Goal: Task Accomplishment & Management: Manage account settings

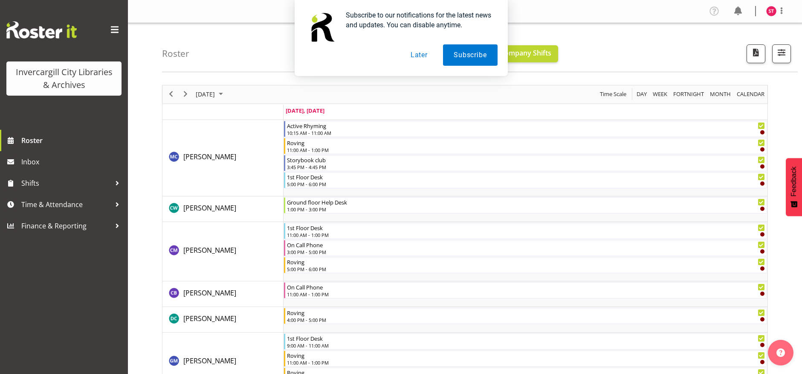
click at [421, 58] on button "Later" at bounding box center [419, 54] width 38 height 21
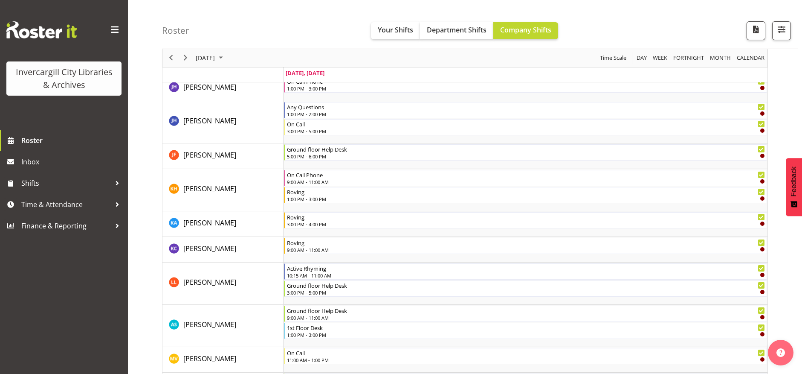
scroll to position [256, 0]
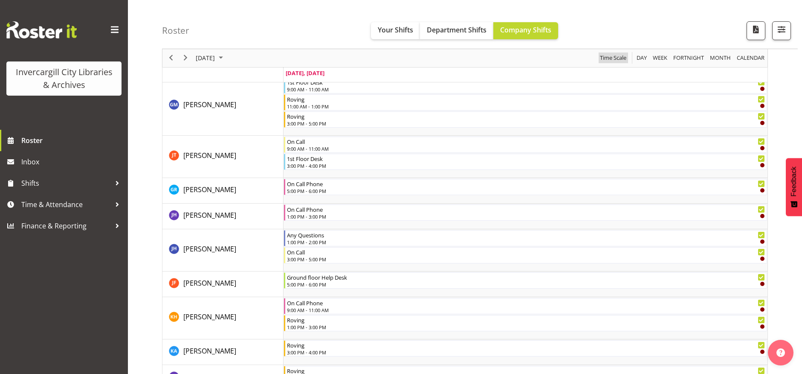
click at [611, 56] on span "Time Scale" at bounding box center [613, 58] width 28 height 11
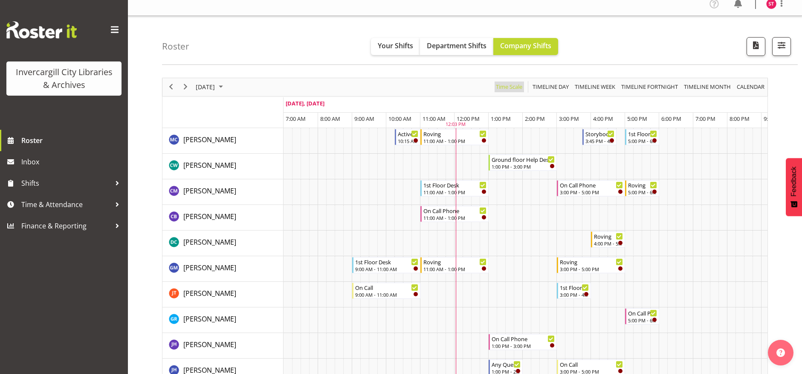
scroll to position [0, 0]
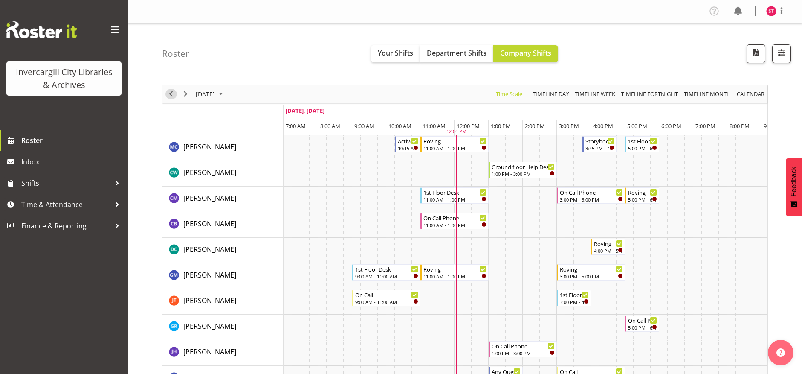
click at [172, 94] on span "Previous" at bounding box center [171, 94] width 10 height 11
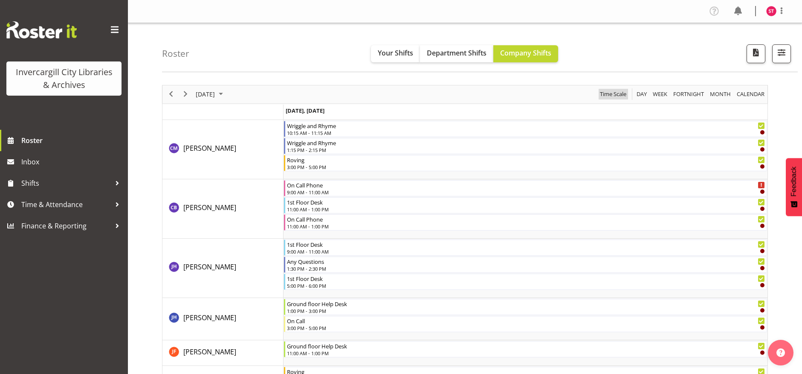
click at [611, 93] on span "Time Scale" at bounding box center [613, 94] width 28 height 11
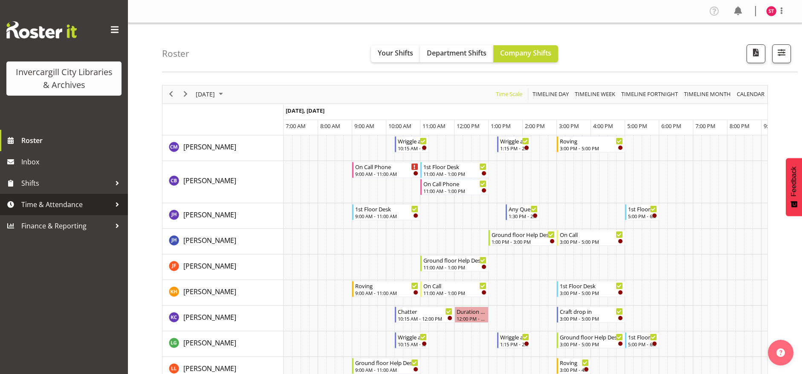
click at [61, 200] on span "Time & Attendance" at bounding box center [66, 204] width 90 height 13
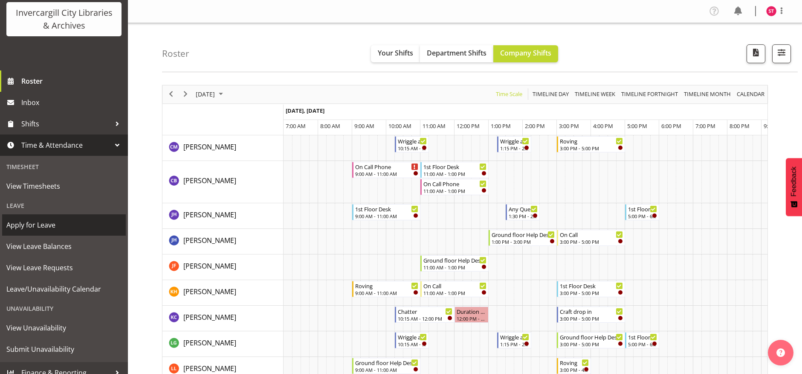
scroll to position [69, 0]
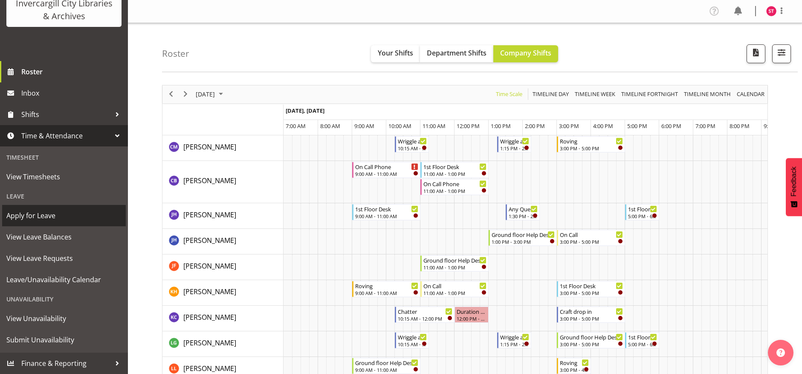
click at [54, 215] on span "Apply for Leave" at bounding box center [63, 215] width 115 height 13
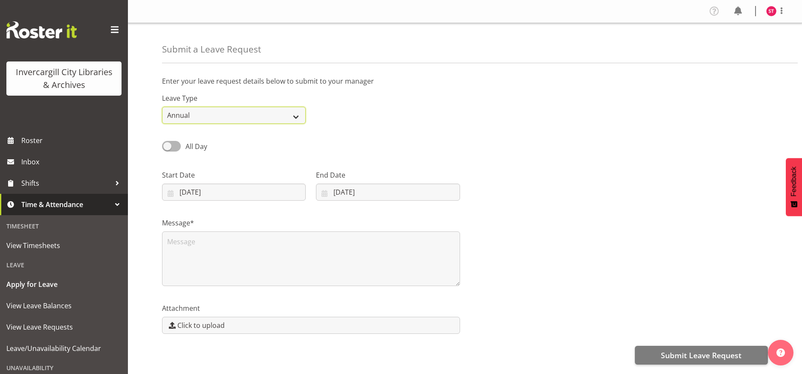
click at [290, 114] on select "Annual Sick Leave Without Pay Bereavement Domestic Violence Parental Jury Servi…" at bounding box center [234, 115] width 144 height 17
click at [392, 153] on div "All Day Single Day" at bounding box center [465, 143] width 616 height 29
click at [257, 116] on select "Annual Sick Leave Without Pay Bereavement Domestic Violence Parental Jury Servi…" at bounding box center [234, 115] width 144 height 17
click at [386, 141] on div "All Day Single Day" at bounding box center [465, 143] width 616 height 29
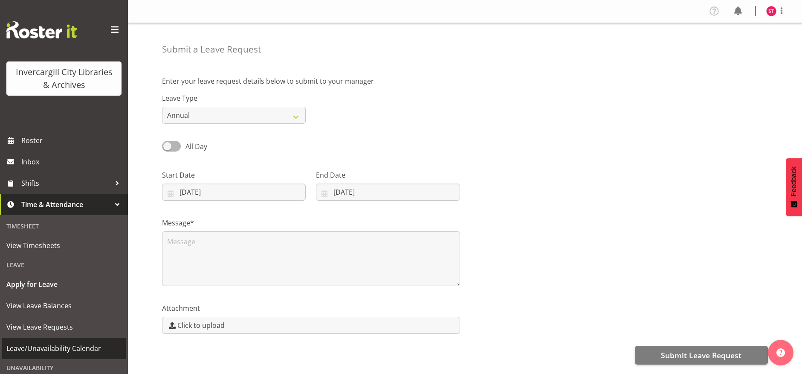
click at [74, 342] on span "Leave/Unavailability Calendar" at bounding box center [63, 348] width 115 height 13
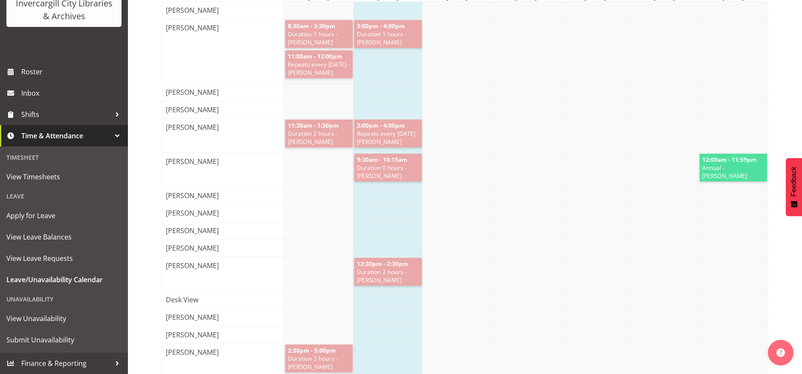
scroll to position [256, 0]
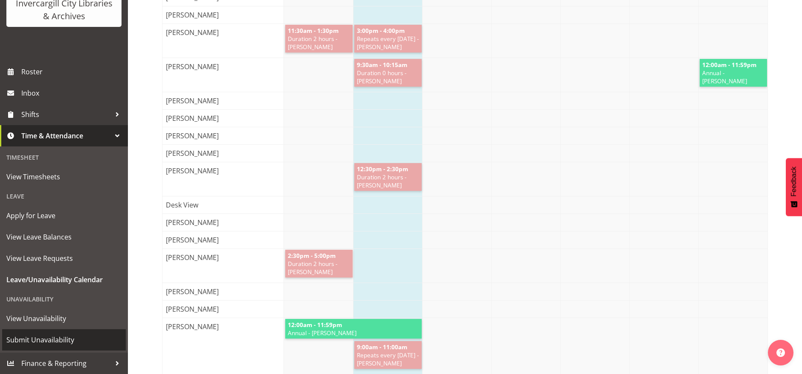
click at [63, 341] on span "Submit Unavailability" at bounding box center [63, 339] width 115 height 13
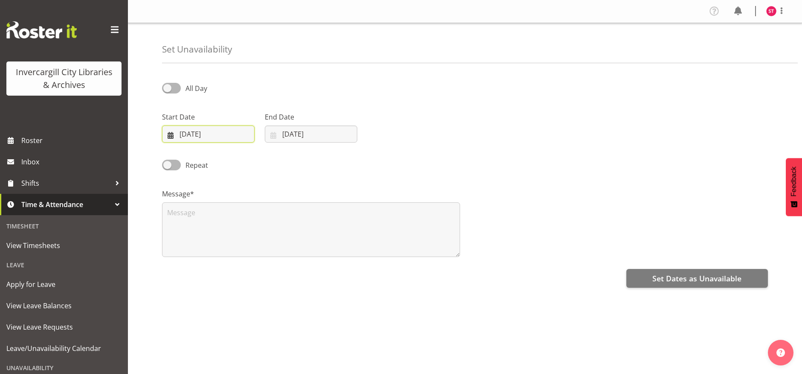
click at [217, 131] on input "[DATE]" at bounding box center [208, 133] width 93 height 17
click at [354, 149] on div "Repeat" at bounding box center [465, 162] width 616 height 29
click at [783, 8] on span at bounding box center [782, 11] width 10 height 10
click at [768, 9] on img at bounding box center [771, 11] width 10 height 10
click at [783, 12] on span at bounding box center [782, 11] width 10 height 10
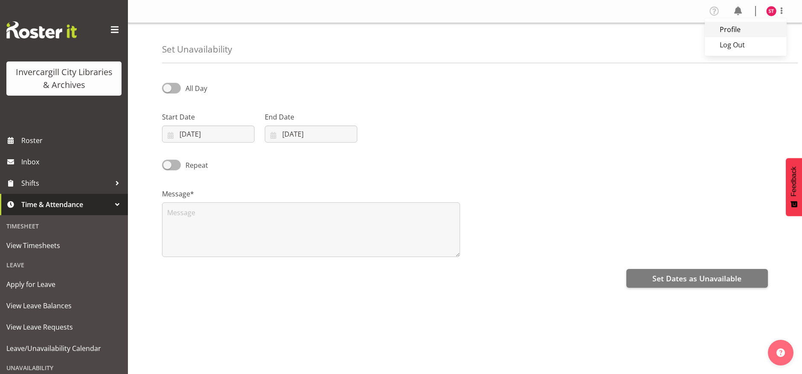
click at [744, 26] on link "Profile" at bounding box center [746, 29] width 82 height 15
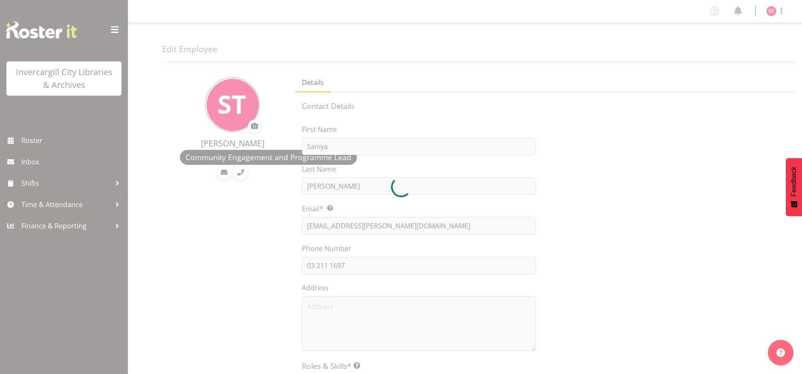
select select "TimelineDay"
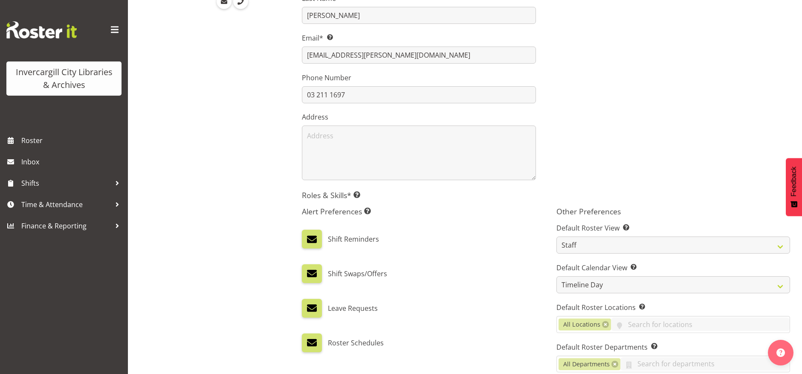
scroll to position [213, 0]
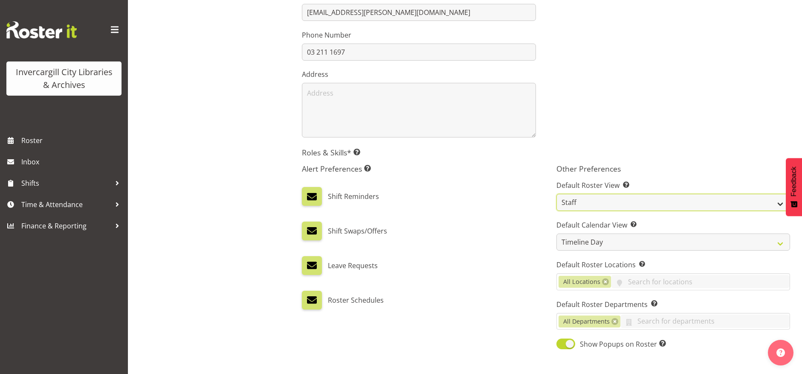
click at [626, 198] on select "Staff Role Shift - Horizontal Shift - Vertical Staff - Location" at bounding box center [674, 202] width 234 height 17
click at [496, 207] on div "Alert Preferences Specifies what type(s) of communication the employee will rec…" at bounding box center [419, 257] width 254 height 197
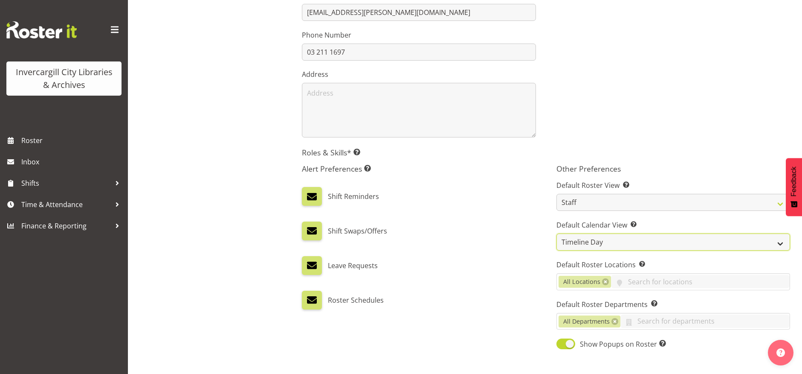
click at [612, 242] on select "Day Timeline Day Week (current default) Timeline Week Fortnight Month Calendar" at bounding box center [674, 241] width 234 height 17
click at [531, 249] on div "Leave Requests" at bounding box center [419, 262] width 234 height 26
click at [578, 245] on select "Day Timeline Day Week (current default) Timeline Week Fortnight Month Calendar" at bounding box center [674, 241] width 234 height 17
click at [495, 253] on div "Leave Requests" at bounding box center [419, 262] width 234 height 26
